Goal: Navigation & Orientation: Find specific page/section

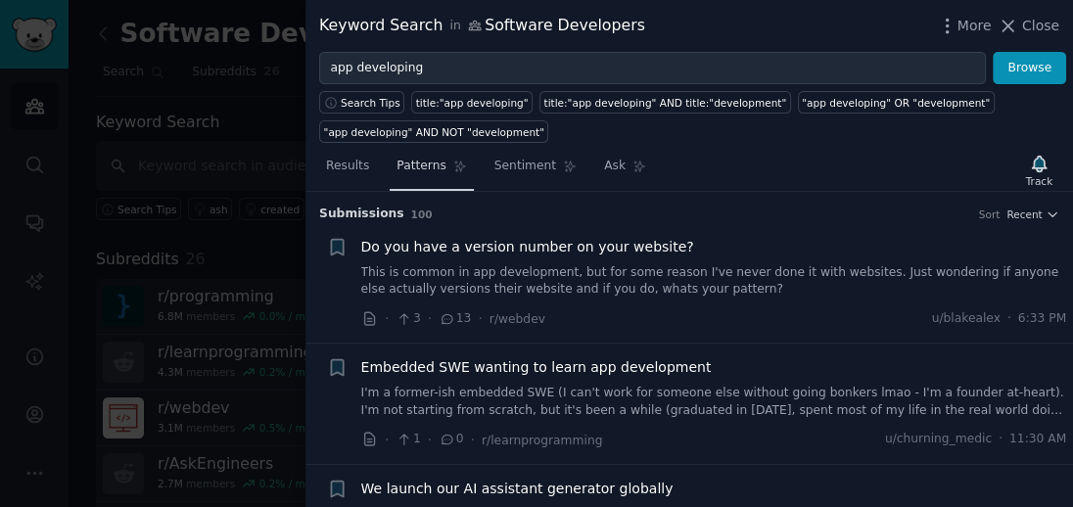
scroll to position [4425, 0]
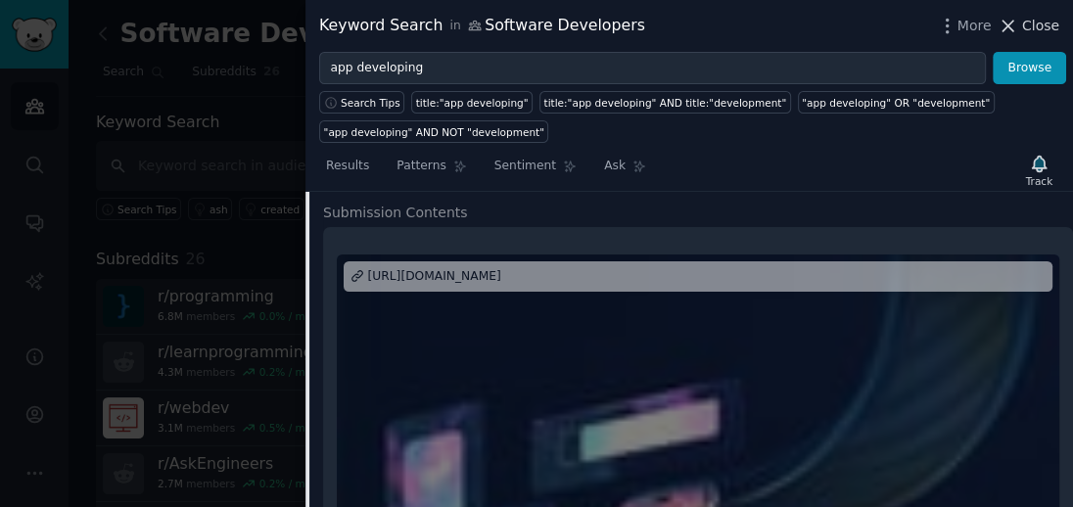
click at [1046, 20] on span "Close" at bounding box center [1040, 26] width 37 height 21
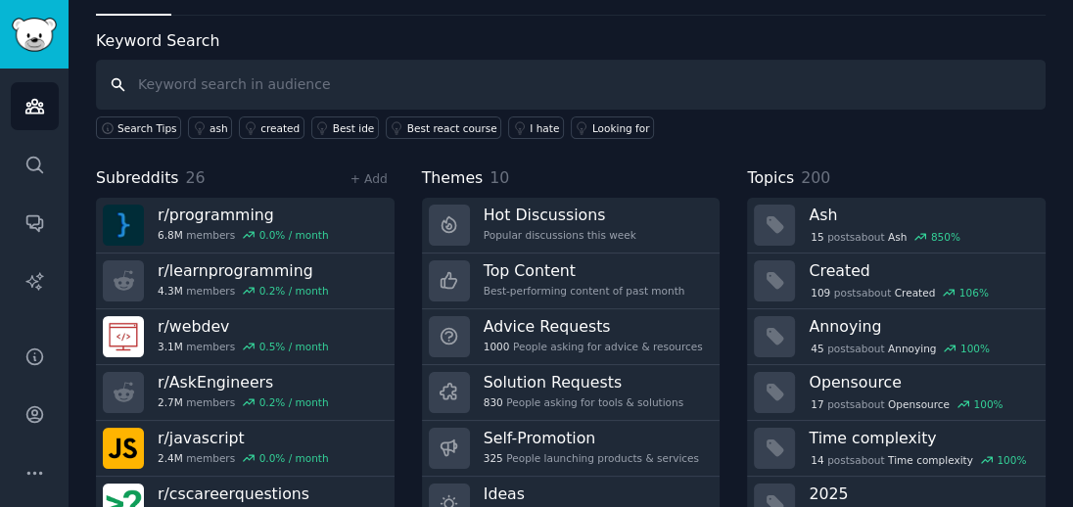
scroll to position [122, 0]
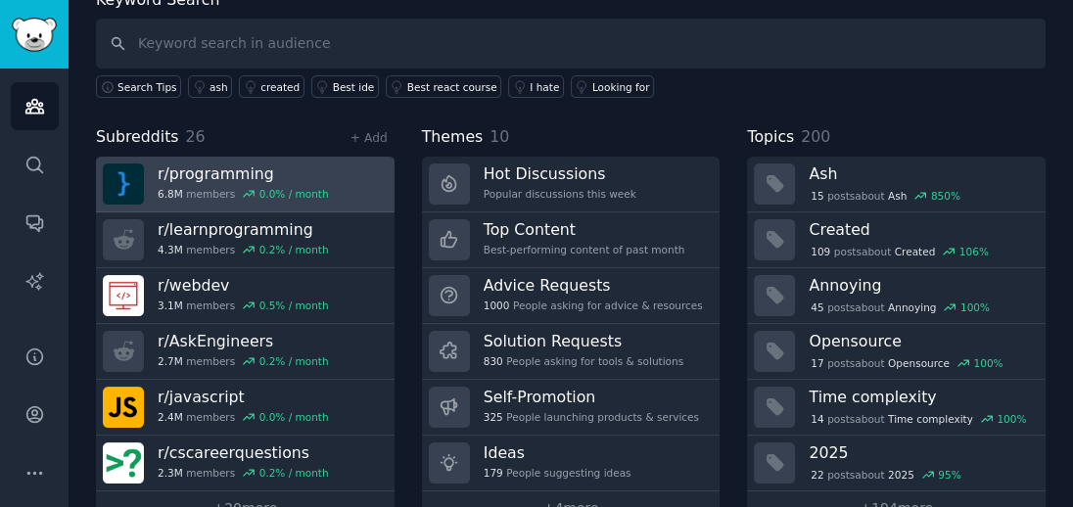
click at [194, 180] on h3 "r/ programming" at bounding box center [243, 173] width 171 height 21
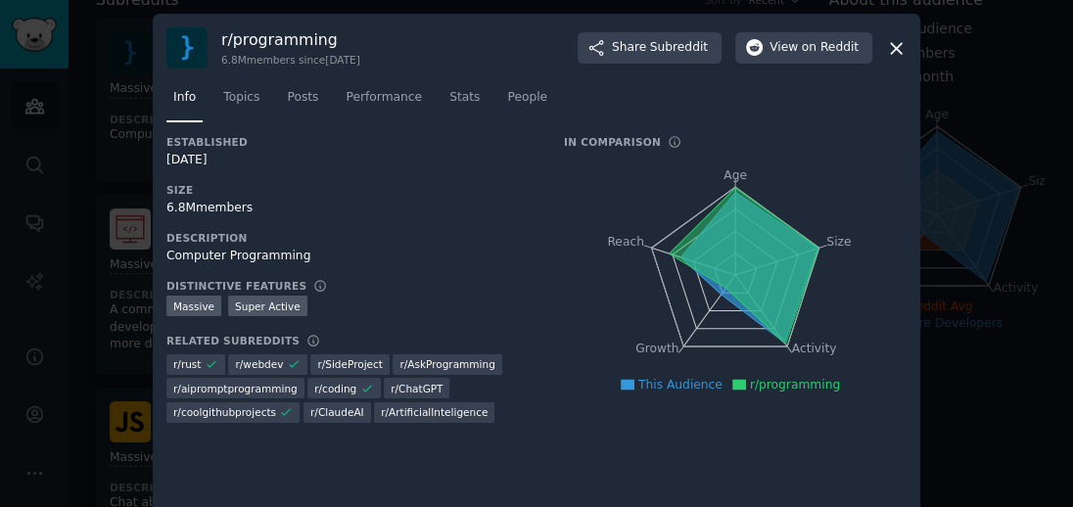
click at [896, 38] on icon at bounding box center [896, 48] width 21 height 21
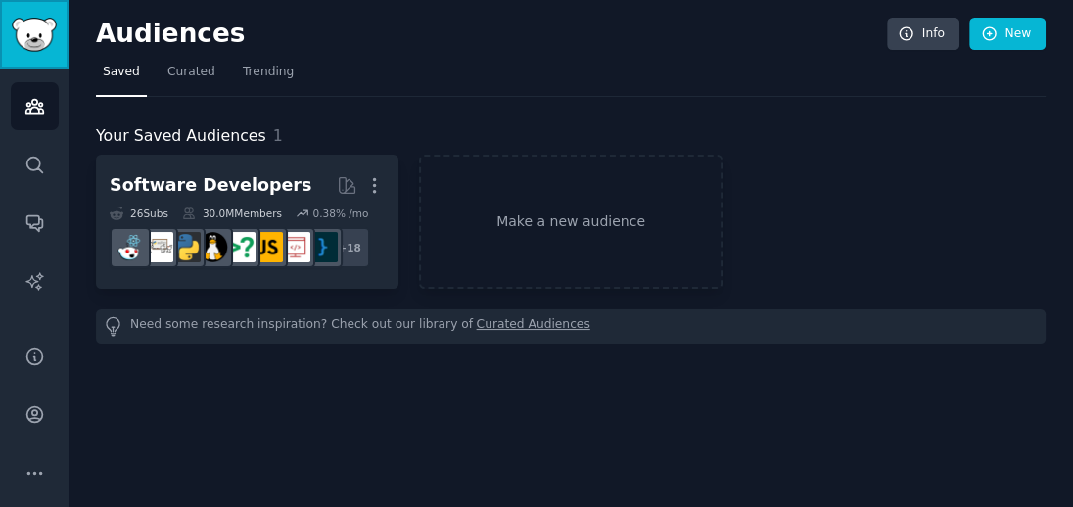
click at [33, 18] on img "Sidebar" at bounding box center [34, 35] width 45 height 34
click at [28, 28] on img "Sidebar" at bounding box center [34, 35] width 45 height 34
click at [127, 33] on h2 "Audiences" at bounding box center [491, 34] width 791 height 31
click at [489, 444] on div "Audiences Info New Saved Curated Trending Your Saved Audiences 1 Software Devel…" at bounding box center [571, 253] width 1004 height 507
